Goal: Complete application form

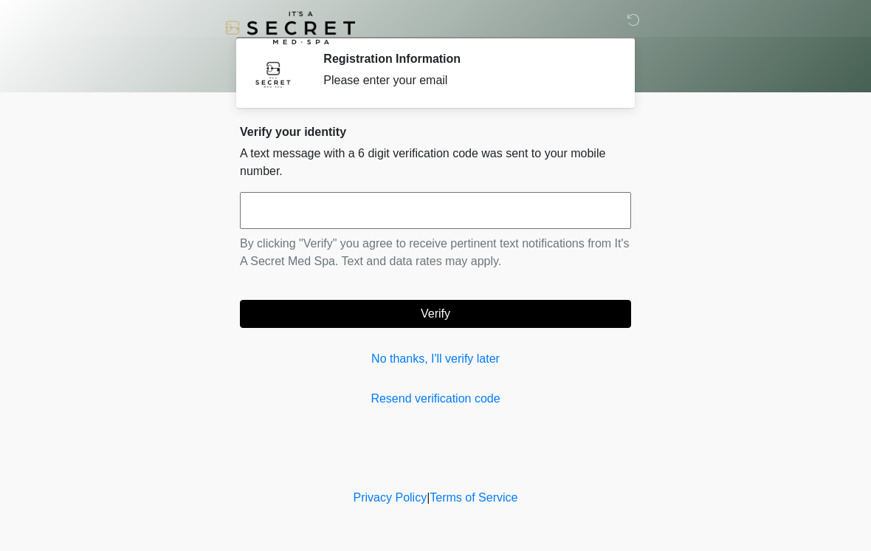
click at [375, 209] on input "text" at bounding box center [435, 210] width 391 height 37
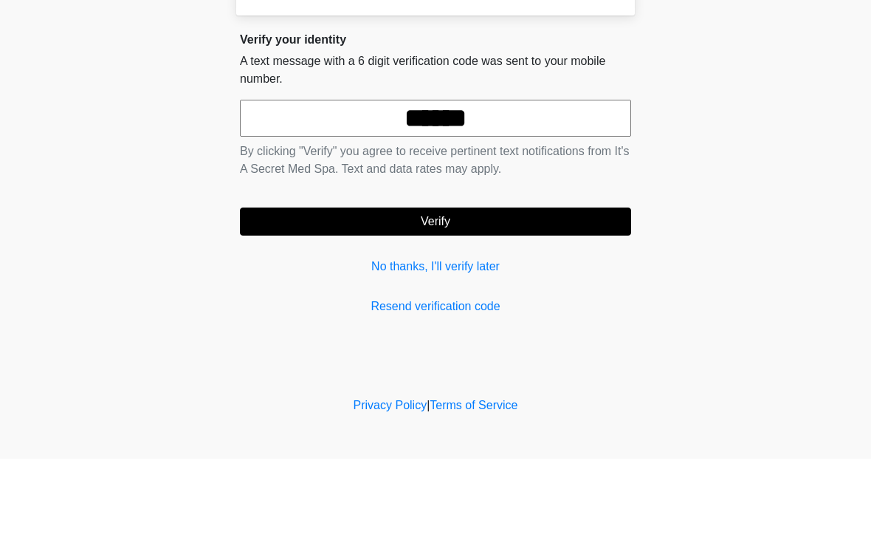
type input "******"
click at [505, 300] on button "Verify" at bounding box center [435, 314] width 391 height 28
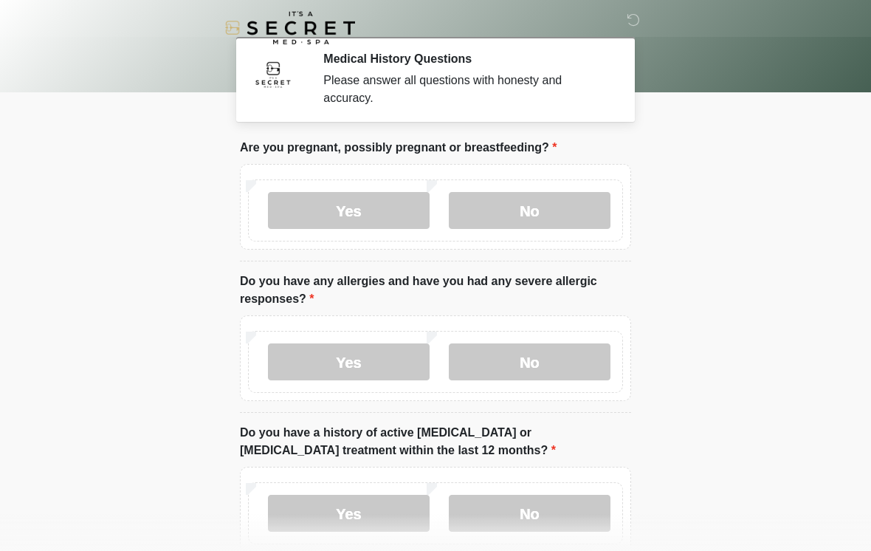
click at [556, 215] on label "No" at bounding box center [530, 210] width 162 height 37
click at [537, 370] on label "No" at bounding box center [530, 361] width 162 height 37
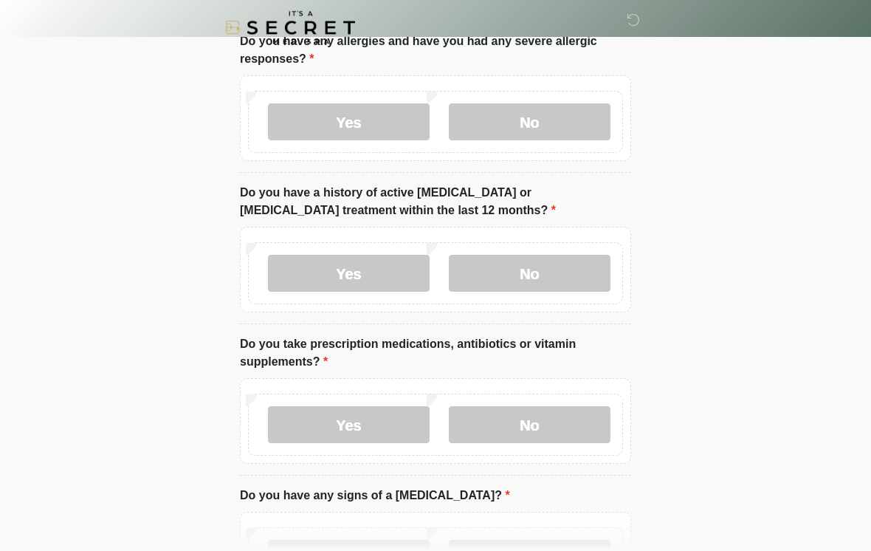
scroll to position [249, 0]
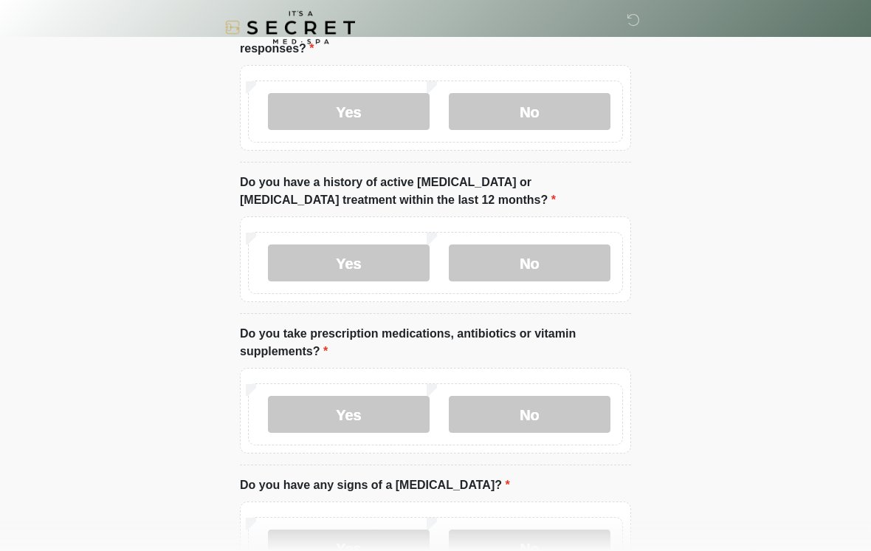
click at [559, 265] on label "No" at bounding box center [530, 263] width 162 height 37
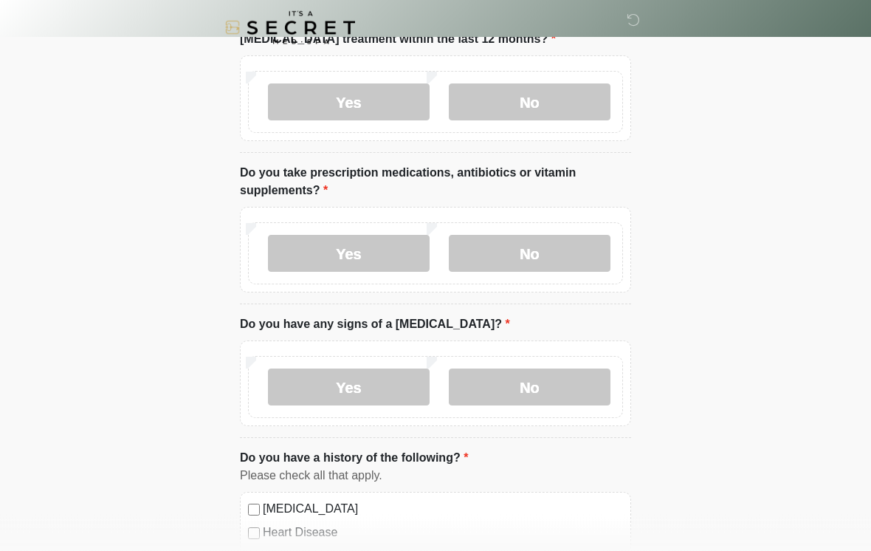
click at [369, 248] on label "Yes" at bounding box center [349, 253] width 162 height 37
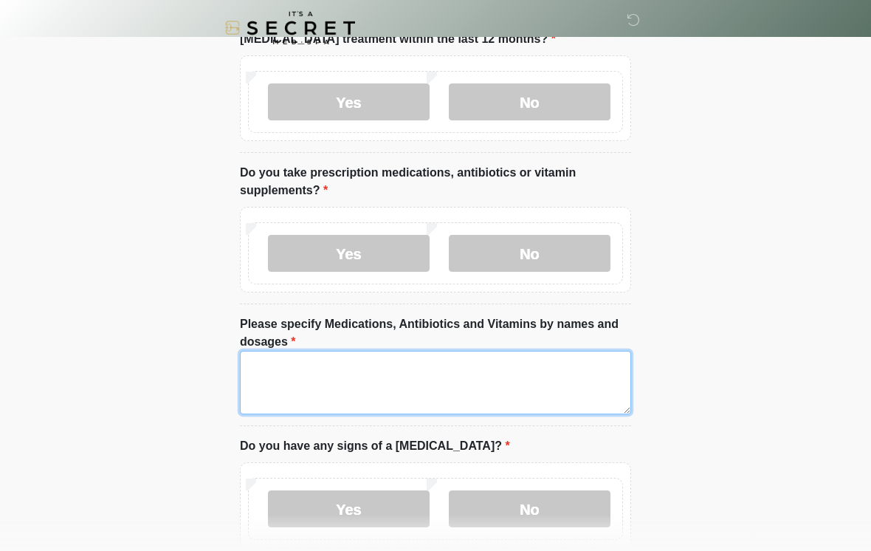
click at [410, 382] on textarea "Please specify Medications, Antibiotics and Vitamins by names and dosages" at bounding box center [435, 382] width 391 height 63
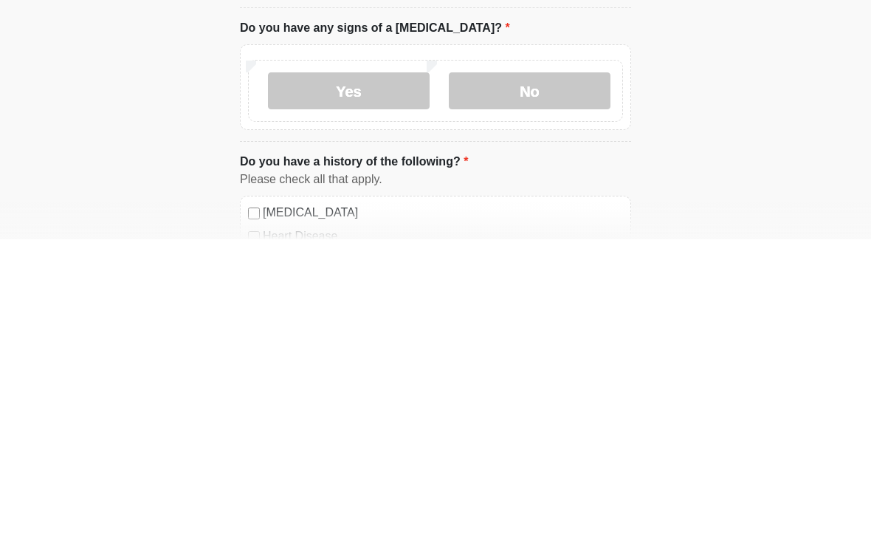
scroll to position [522, 0]
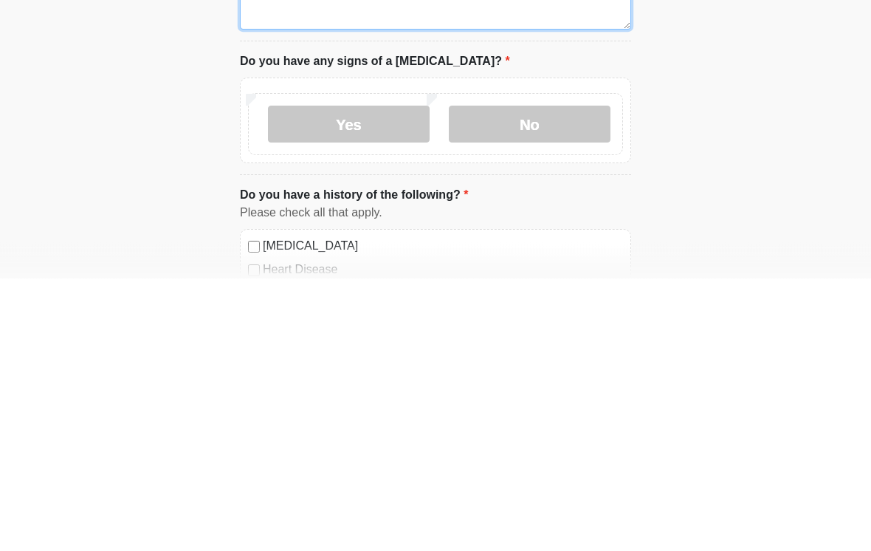
type textarea "*********"
click at [549, 379] on label "No" at bounding box center [530, 397] width 162 height 37
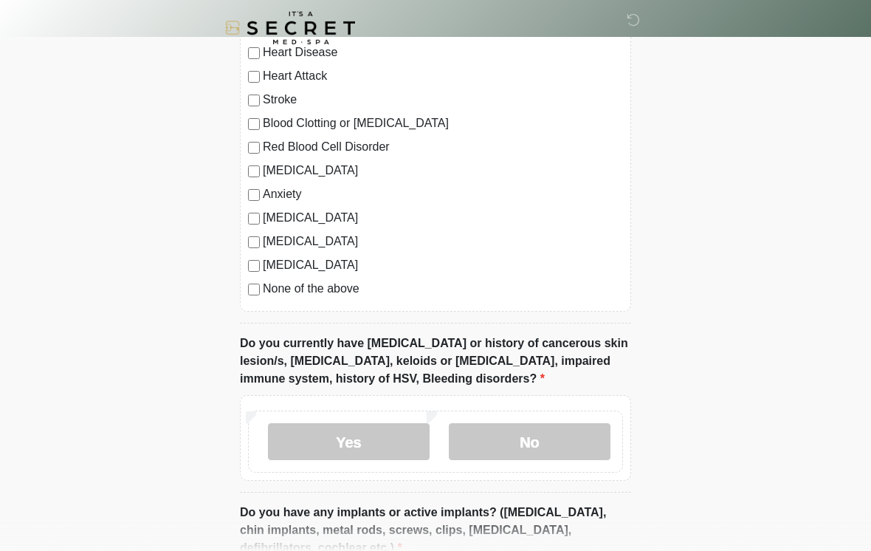
scroll to position [1015, 0]
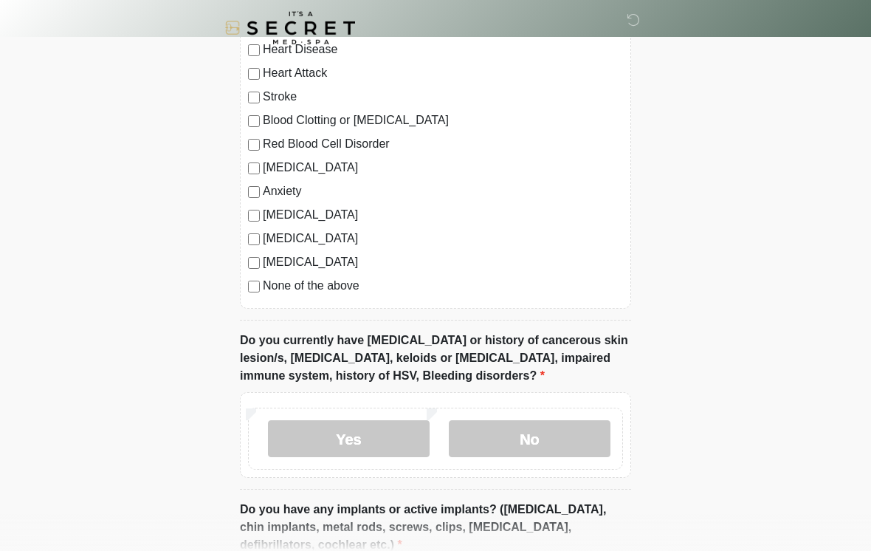
click at [351, 287] on label "None of the above" at bounding box center [443, 286] width 360 height 18
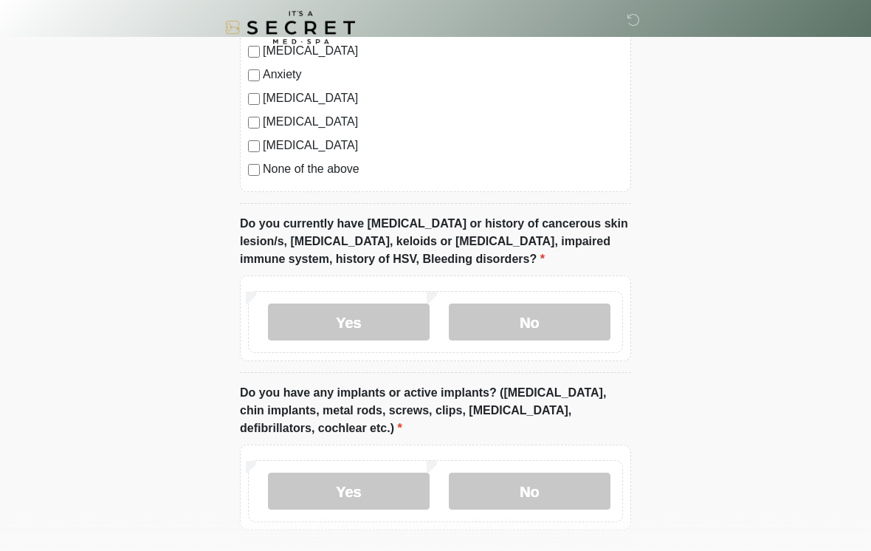
scroll to position [1139, 0]
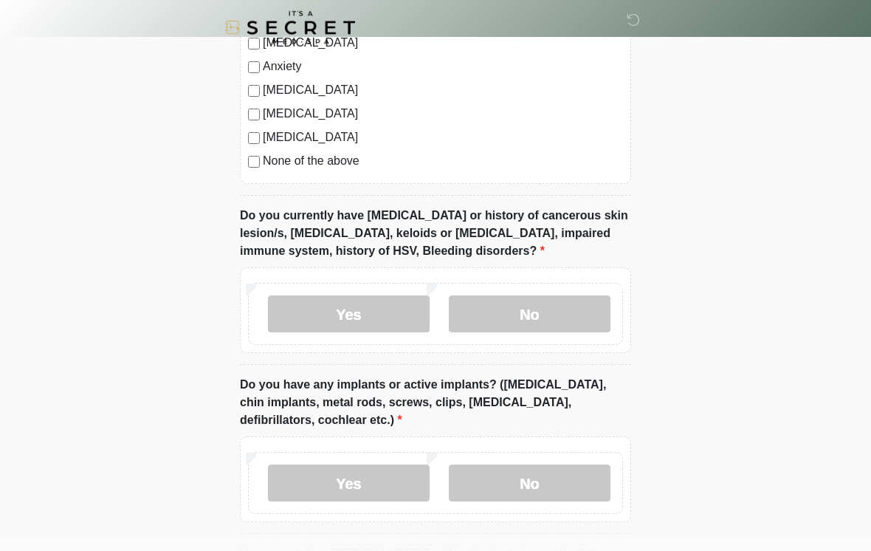
click at [572, 314] on label "No" at bounding box center [530, 314] width 162 height 37
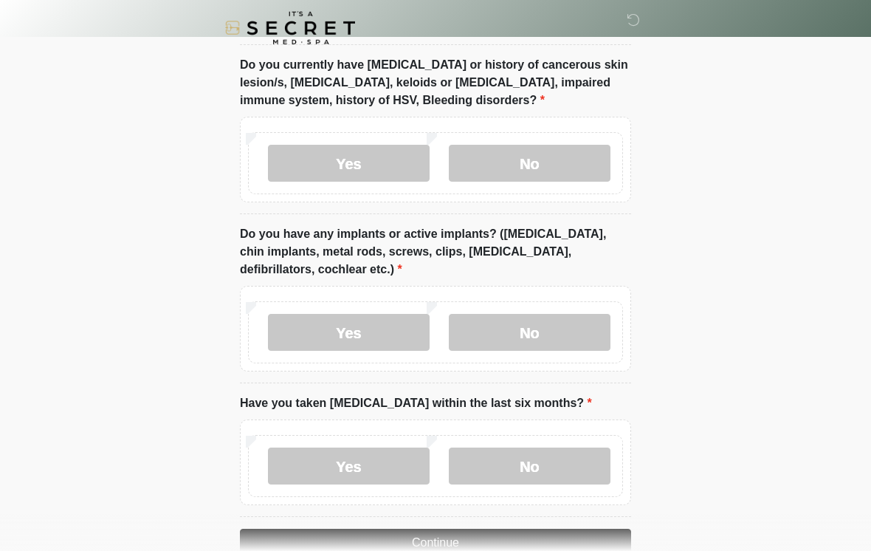
scroll to position [1300, 0]
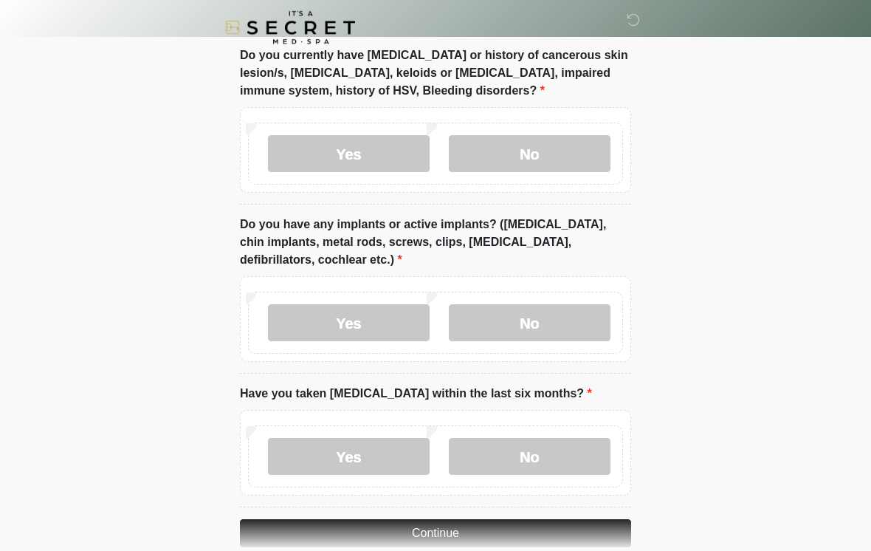
click at [582, 311] on label "No" at bounding box center [530, 323] width 162 height 37
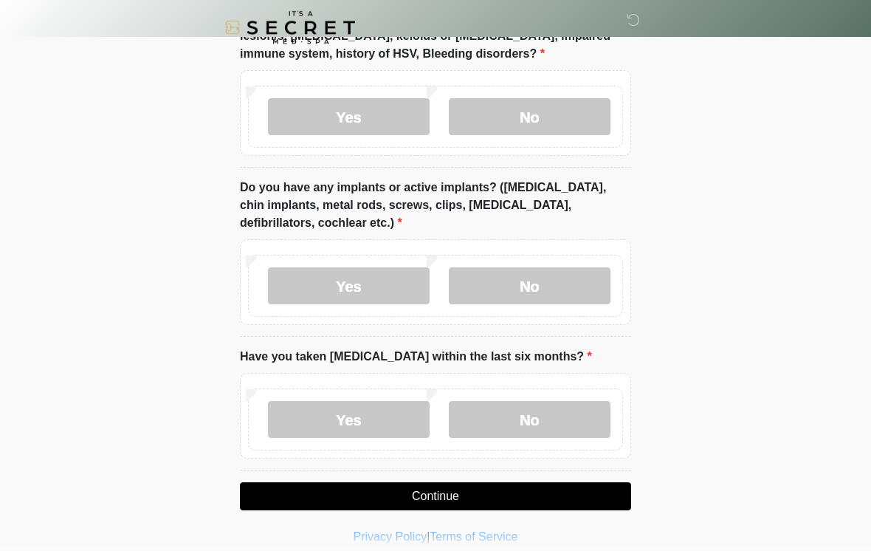
scroll to position [1350, 0]
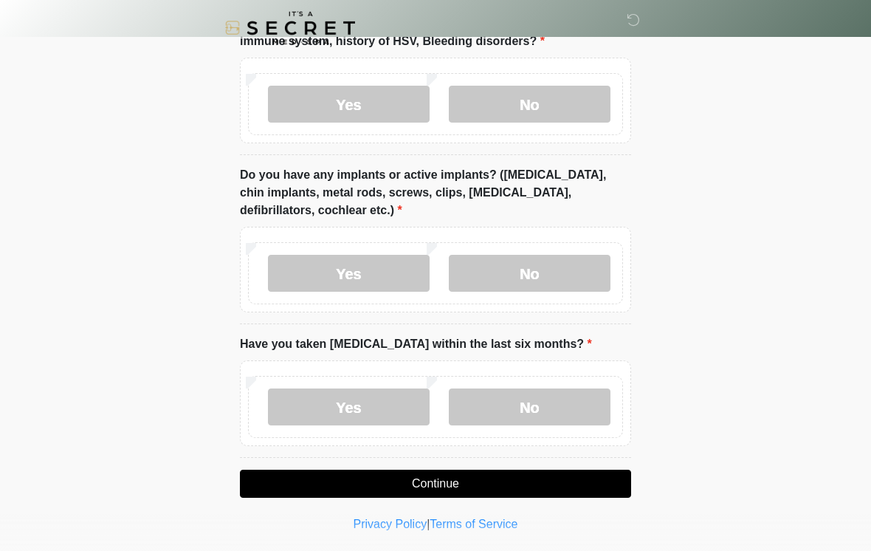
click at [506, 407] on label "No" at bounding box center [530, 406] width 162 height 37
click at [447, 479] on button "Continue" at bounding box center [435, 483] width 391 height 28
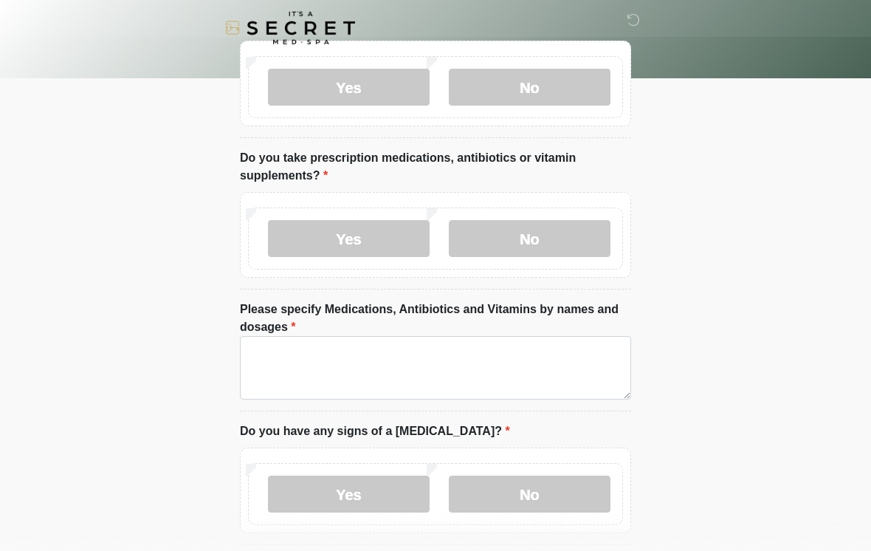
scroll to position [0, 0]
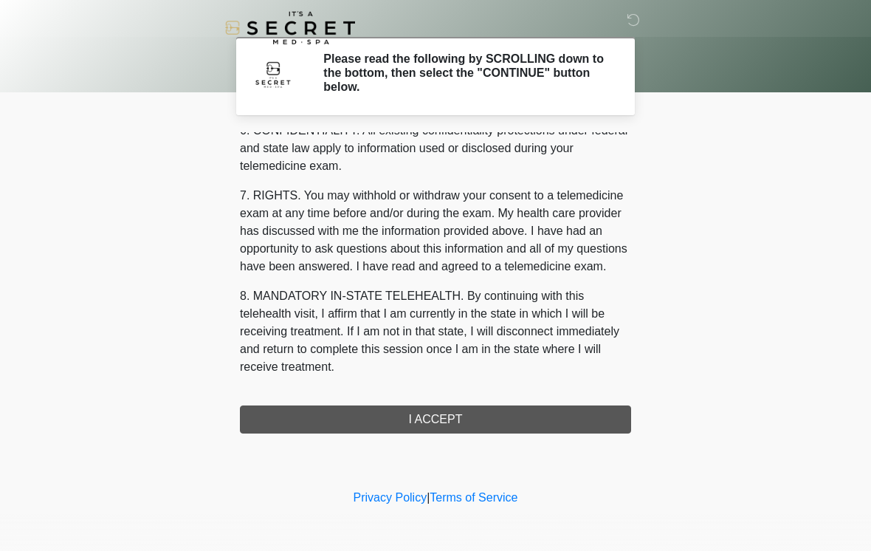
click at [454, 410] on button "I ACCEPT" at bounding box center [435, 419] width 391 height 28
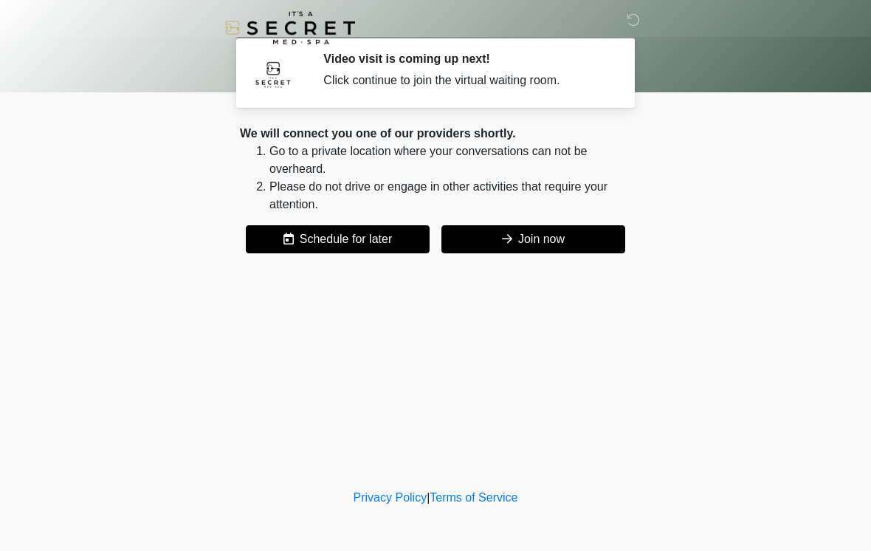
click at [569, 240] on button "Join now" at bounding box center [533, 239] width 184 height 28
